Goal: Information Seeking & Learning: Learn about a topic

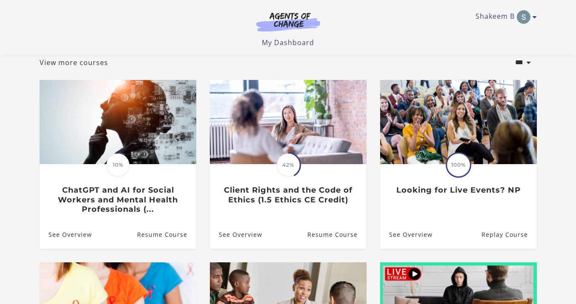
scroll to position [51, 0]
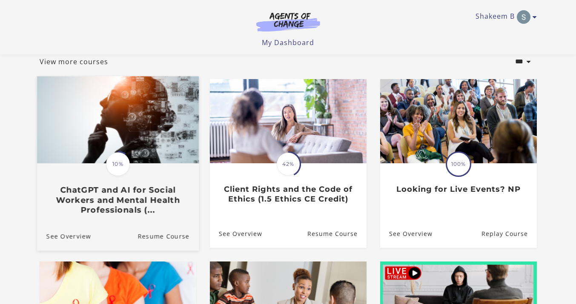
click at [83, 197] on h3 "ChatGPT and AI for Social Workers and Mental Health Professionals (..." at bounding box center [117, 200] width 143 height 30
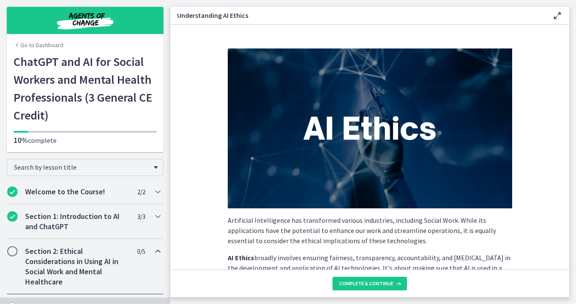
click at [417, 216] on p "Artificial Intelligence has transformed various industries, including Social Wo…" at bounding box center [370, 230] width 284 height 31
click at [203, 155] on section "Artificial Intelligence has transformed various industries, including Social Wo…" at bounding box center [369, 147] width 399 height 245
click at [199, 195] on section "Artificial Intelligence has transformed various industries, including Social Wo…" at bounding box center [369, 147] width 399 height 245
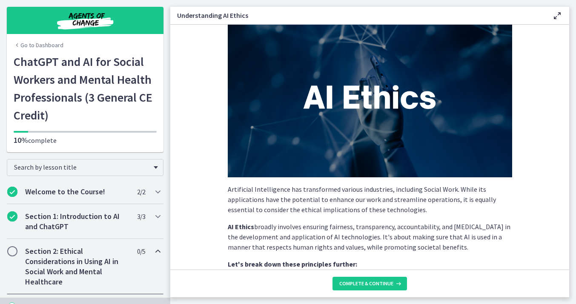
scroll to position [34, 0]
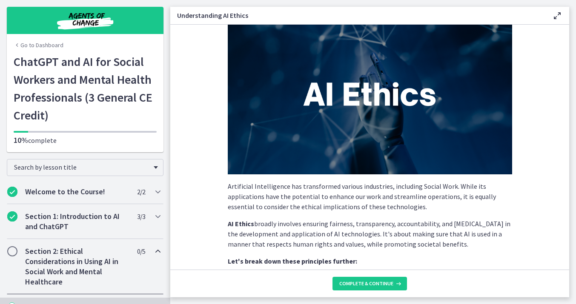
click at [159, 140] on div "Go to Dashboard ChatGPT and AI for Social Workers and Mental Health Professiona…" at bounding box center [85, 103] width 157 height 100
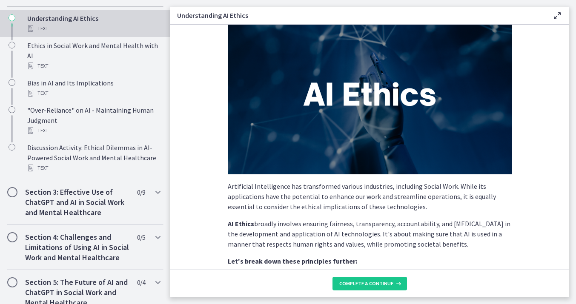
scroll to position [289, 0]
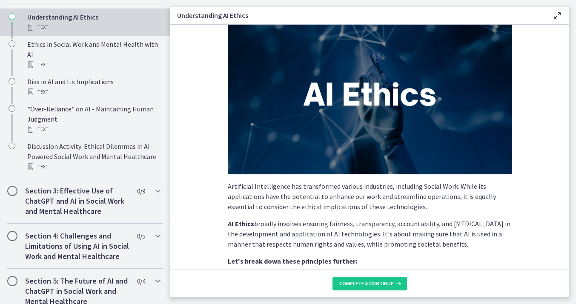
click at [38, 28] on div "Text" at bounding box center [93, 27] width 133 height 10
click at [30, 28] on icon "Chapters" at bounding box center [30, 27] width 7 height 7
click at [45, 23] on div "Text" at bounding box center [93, 27] width 133 height 10
click at [46, 17] on div "Understanding AI Ethics Text" at bounding box center [93, 22] width 133 height 20
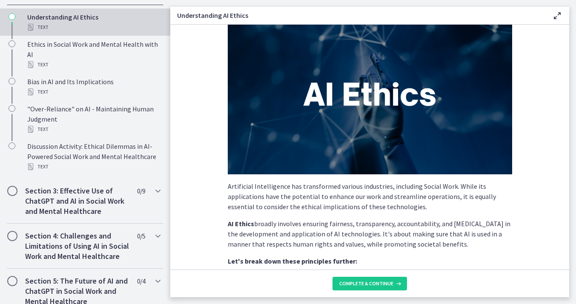
drag, startPoint x: 169, startPoint y: 29, endPoint x: 160, endPoint y: 34, distance: 9.5
drag, startPoint x: 168, startPoint y: 30, endPoint x: 167, endPoint y: 35, distance: 5.0
drag, startPoint x: 168, startPoint y: 31, endPoint x: 73, endPoint y: 35, distance: 95.8
click at [73, 35] on link "Understanding AI Ethics Text" at bounding box center [85, 22] width 170 height 27
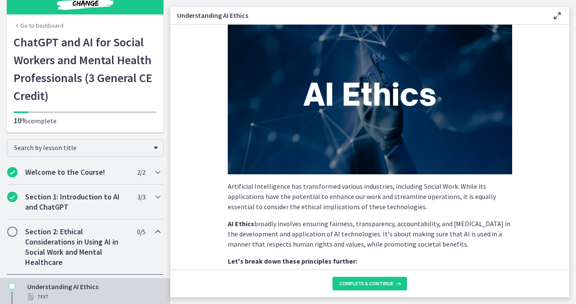
scroll to position [0, 0]
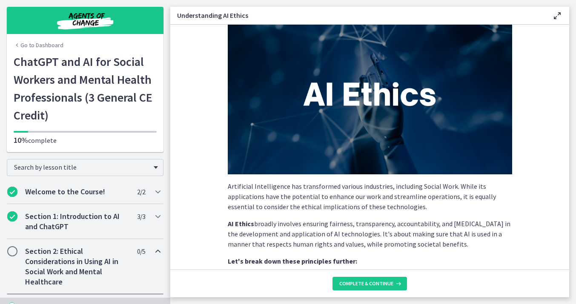
click at [37, 44] on link "Go to Dashboard" at bounding box center [39, 45] width 50 height 9
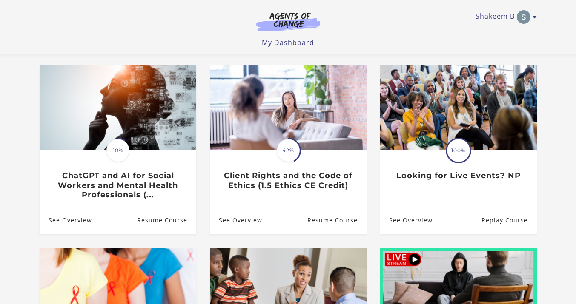
scroll to position [68, 0]
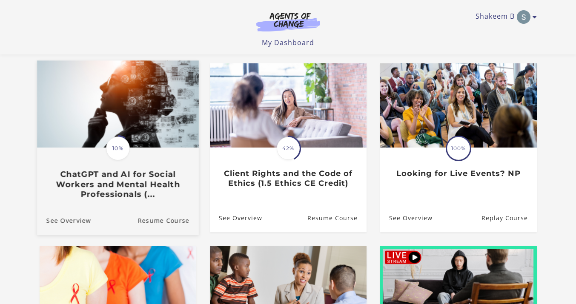
click at [86, 187] on h3 "ChatGPT and AI for Social Workers and Mental Health Professionals (..." at bounding box center [117, 185] width 143 height 30
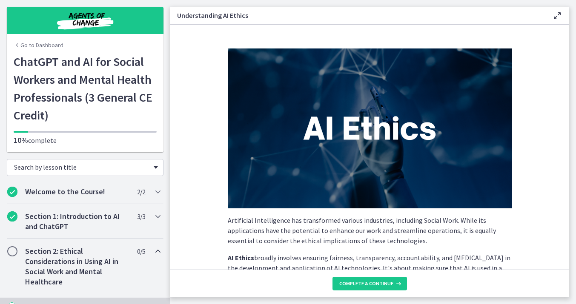
click at [103, 168] on span "Search by lesson title" at bounding box center [81, 167] width 135 height 9
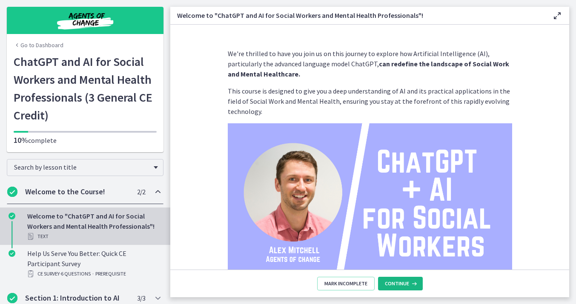
click at [398, 280] on span "Continue" at bounding box center [397, 283] width 24 height 7
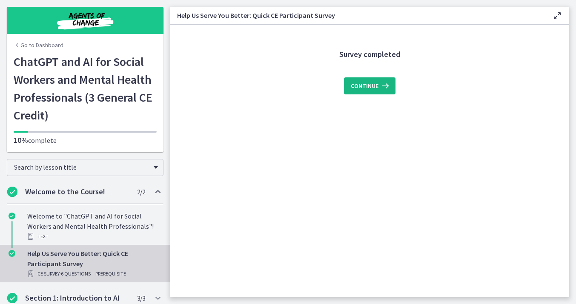
click at [380, 83] on icon at bounding box center [384, 86] width 12 height 10
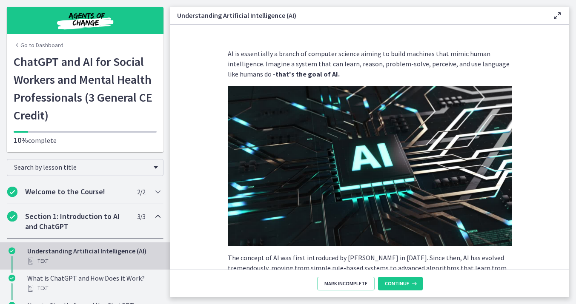
click at [518, 191] on div "AI is essentially a branch of computer science aiming to build machines that mi…" at bounding box center [370, 156] width 298 height 228
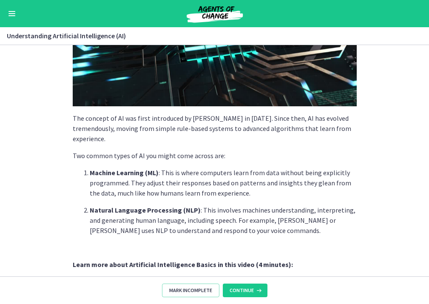
scroll to position [162, 0]
